Goal: Check status: Check status

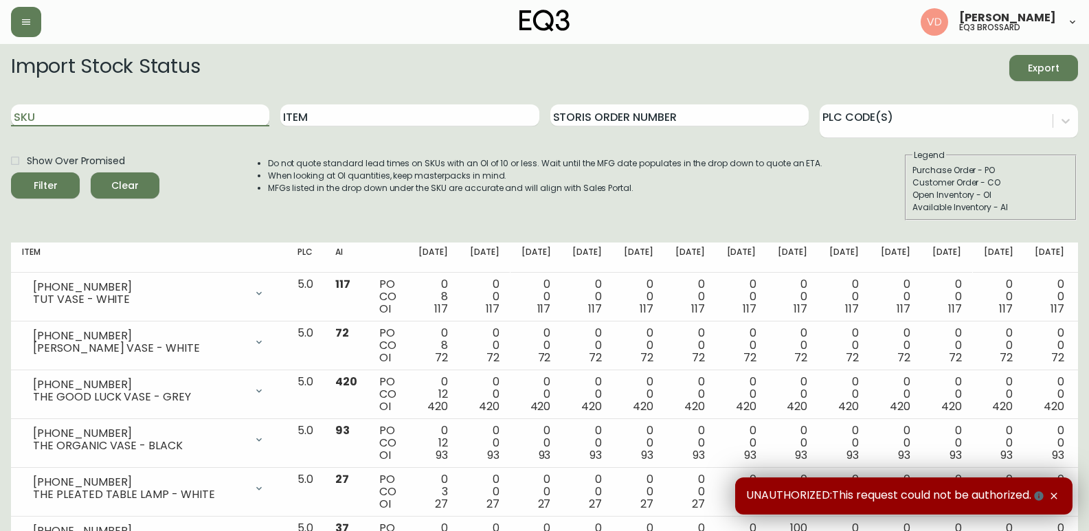
click at [119, 120] on input "SKU" at bounding box center [140, 115] width 258 height 22
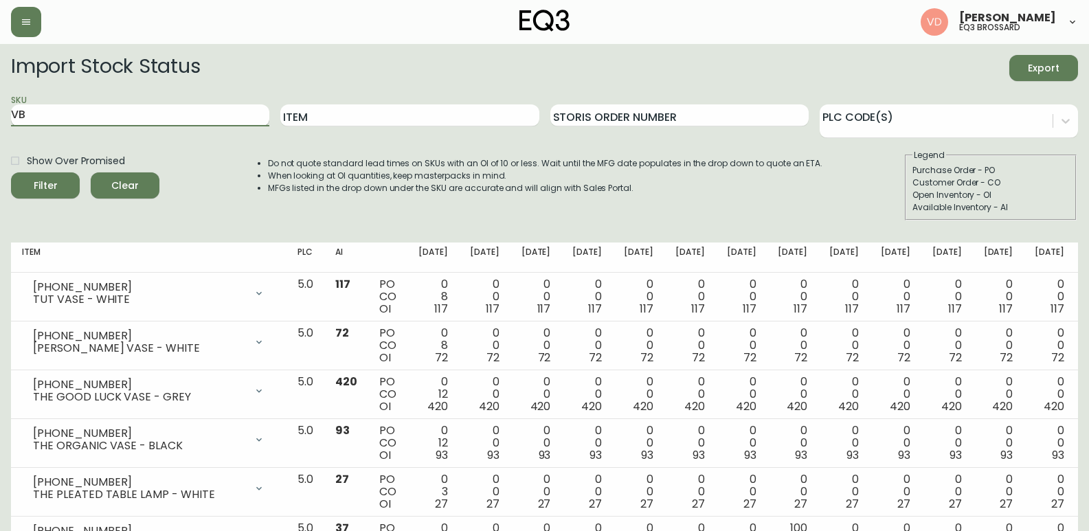
type input "V"
paste input "3130-230-6-A"
type input "3130-230-6-A"
click at [11, 172] on button "Filter" at bounding box center [45, 185] width 69 height 26
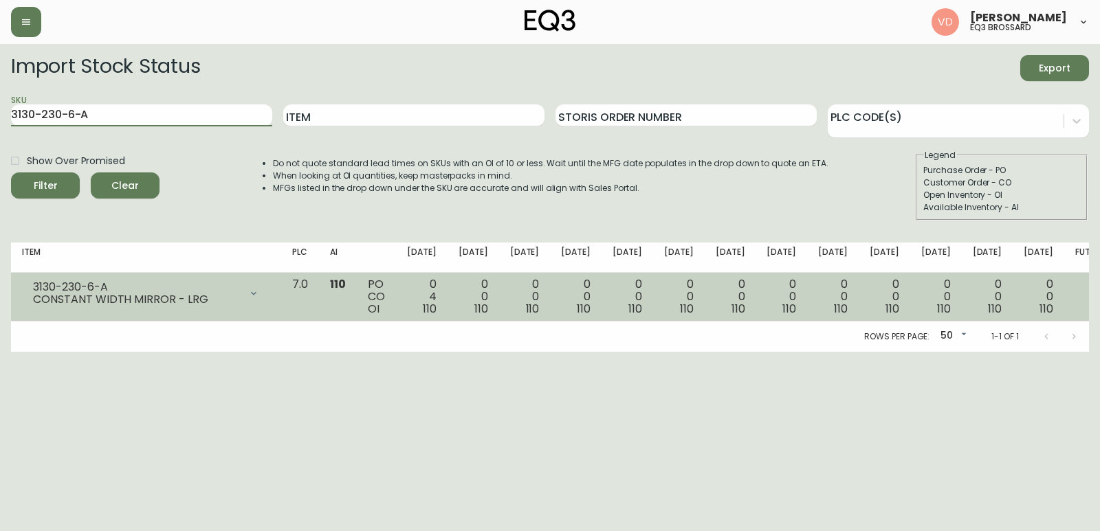
click at [357, 293] on td "110" at bounding box center [338, 297] width 38 height 49
click at [436, 300] on div "0 4 110" at bounding box center [422, 296] width 30 height 37
click at [436, 293] on div "0 4 110" at bounding box center [422, 296] width 30 height 37
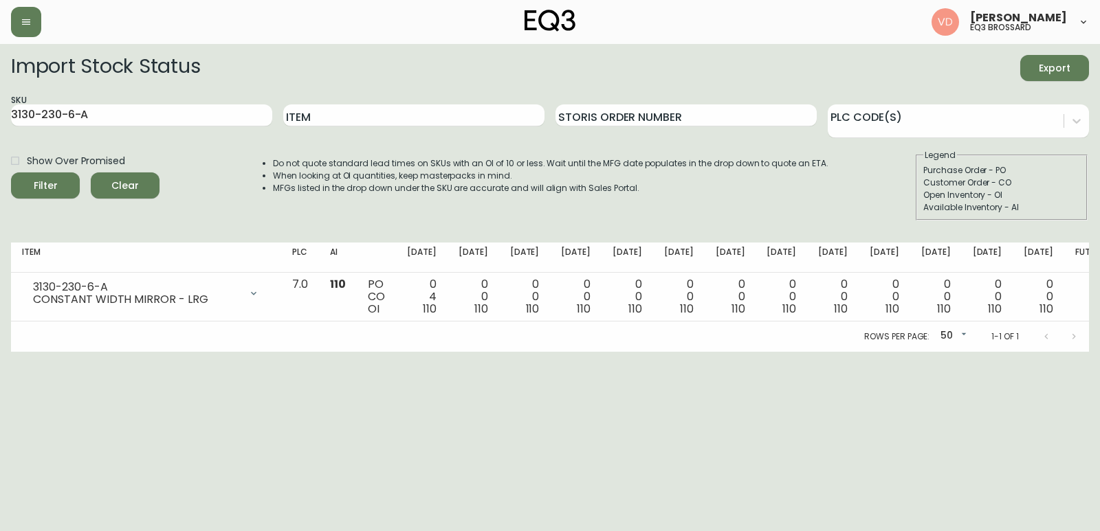
click at [467, 352] on html "[PERSON_NAME] eq3 [PERSON_NAME] Import Stock Status Export SKU 3130-230-6-A Ite…" at bounding box center [550, 176] width 1100 height 352
